Goal: Task Accomplishment & Management: Manage account settings

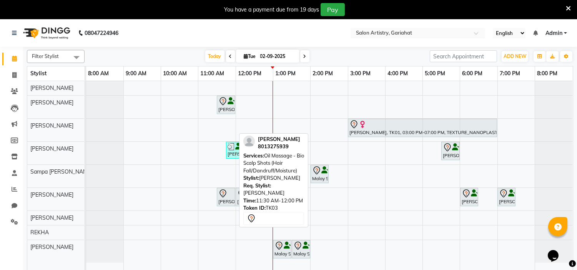
click at [226, 195] on icon at bounding box center [222, 193] width 9 height 9
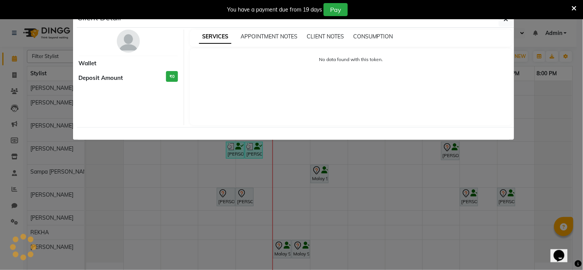
select select "7"
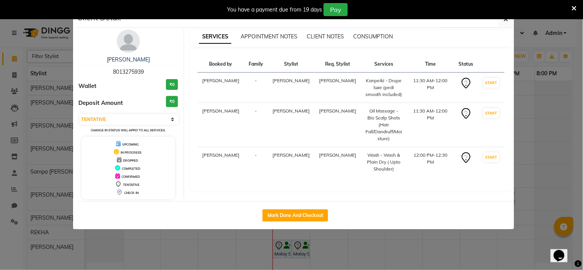
click at [128, 43] on img at bounding box center [128, 41] width 23 height 23
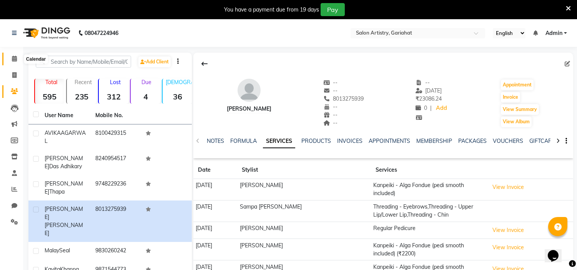
click at [15, 60] on icon at bounding box center [14, 59] width 5 height 6
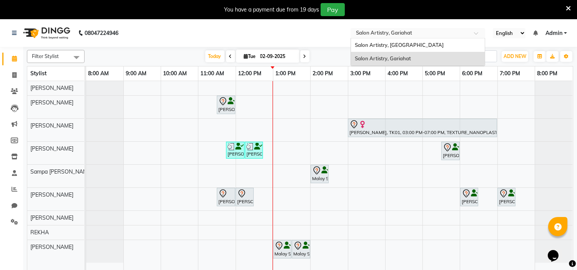
click at [402, 31] on input "text" at bounding box center [409, 34] width 111 height 8
click at [404, 43] on span "Salon Artistry, [GEOGRAPHIC_DATA]" at bounding box center [399, 45] width 89 height 6
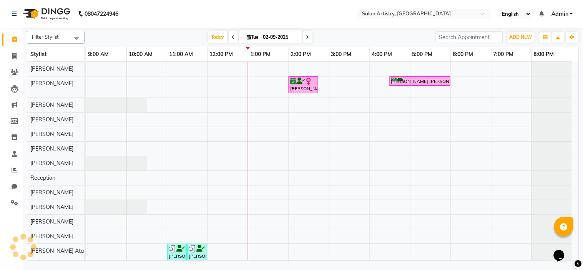
click at [229, 36] on span at bounding box center [233, 37] width 9 height 12
type input "01-09-2025"
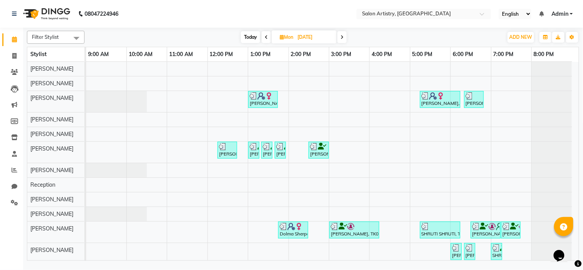
click at [572, 242] on div "Opens Chat This icon Opens the chat window." at bounding box center [562, 242] width 18 height 0
click at [276, 9] on nav "08047224946 Select Location × Salon Artistry, Middleton Street English ENGLISH …" at bounding box center [291, 14] width 583 height 28
